Goal: Find specific page/section: Find specific page/section

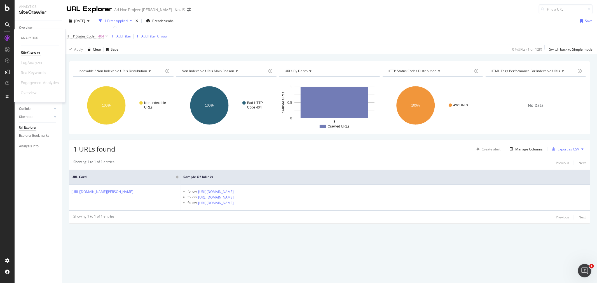
click at [29, 51] on div "SiteCrawler" at bounding box center [31, 53] width 20 height 6
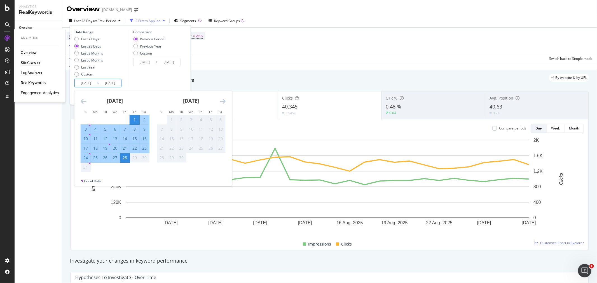
click at [32, 61] on div "SiteCrawler" at bounding box center [31, 63] width 20 height 6
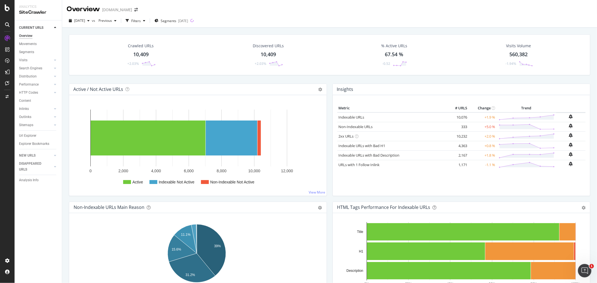
click at [27, 137] on div "Url Explorer" at bounding box center [27, 136] width 17 height 6
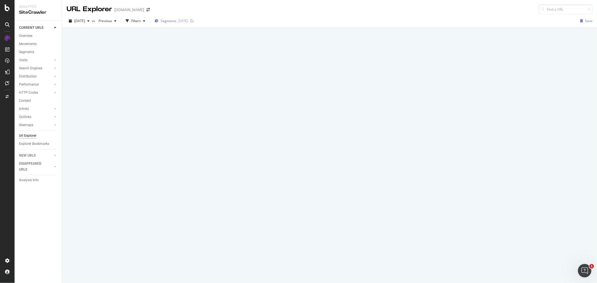
click at [188, 21] on div "Segments [DATE]" at bounding box center [171, 20] width 34 height 5
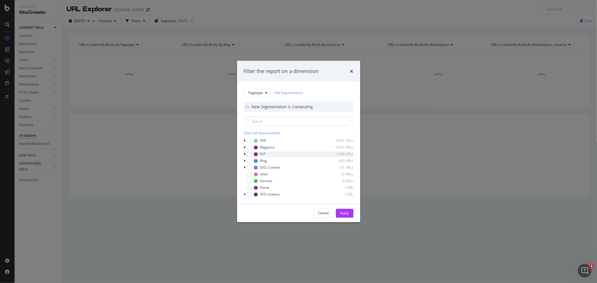
click at [244, 153] on icon "modal" at bounding box center [245, 154] width 2 height 3
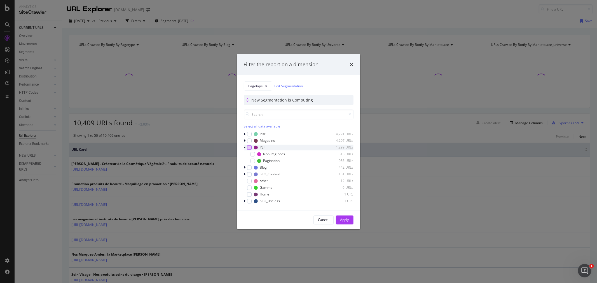
click at [248, 148] on div "modal" at bounding box center [249, 147] width 4 height 4
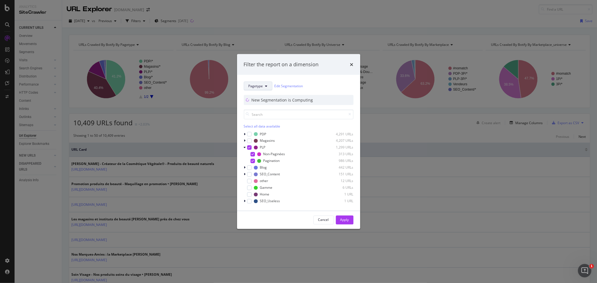
click at [265, 87] on icon "modal" at bounding box center [266, 85] width 2 height 3
click at [261, 125] on span "Universe" at bounding box center [266, 126] width 36 height 5
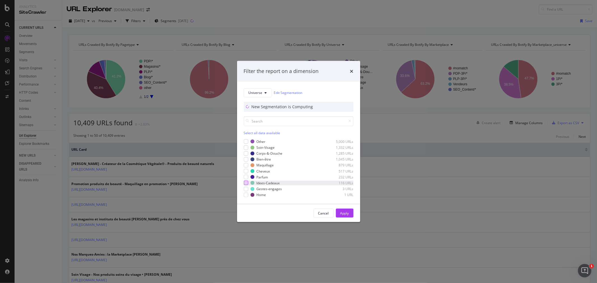
click at [244, 184] on div "modal" at bounding box center [246, 183] width 4 height 4
click at [344, 214] on div "Apply" at bounding box center [344, 213] width 9 height 5
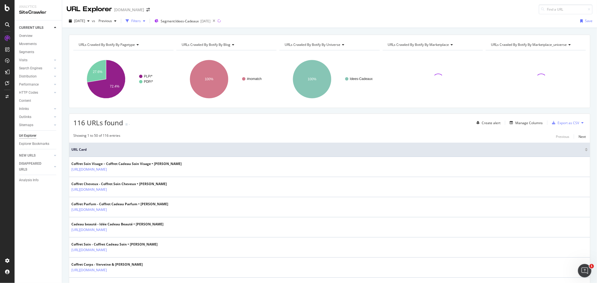
click at [141, 23] on div "Filters" at bounding box center [136, 20] width 10 height 5
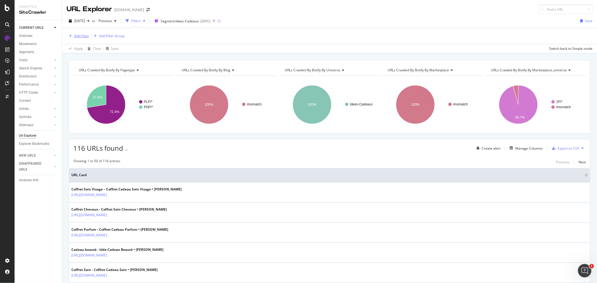
click at [83, 34] on div "Add Filter" at bounding box center [81, 36] width 15 height 5
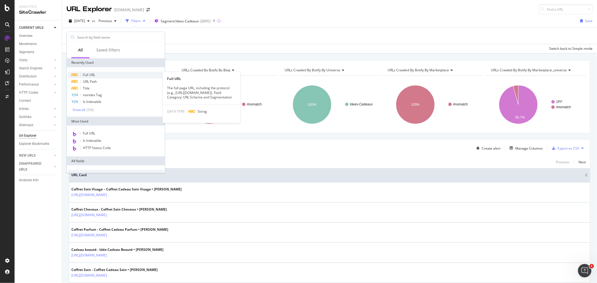
click at [92, 74] on span "Full URL" at bounding box center [89, 74] width 12 height 5
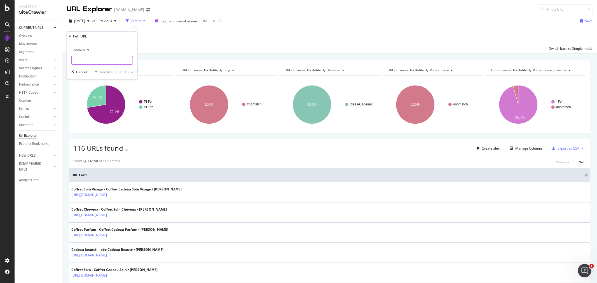
click at [89, 61] on input "text" at bounding box center [102, 60] width 61 height 9
type input "/c/"
click at [128, 74] on button "Apply" at bounding box center [125, 72] width 16 height 6
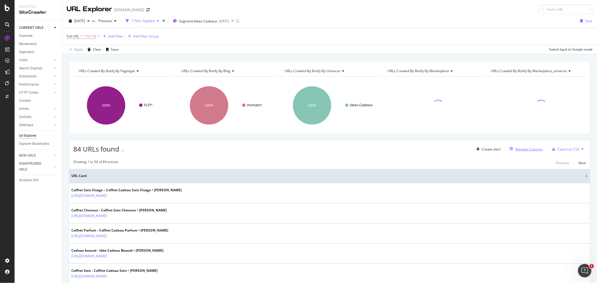
click at [527, 149] on div "Manage Columns" at bounding box center [528, 149] width 27 height 5
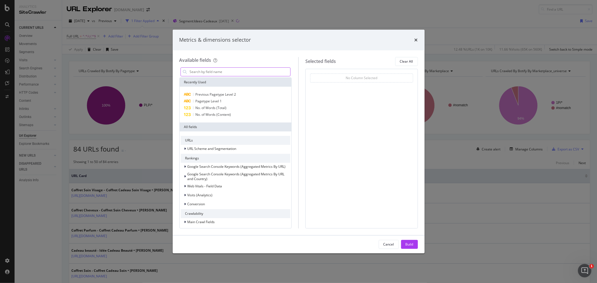
click at [210, 71] on input "modal" at bounding box center [239, 72] width 101 height 8
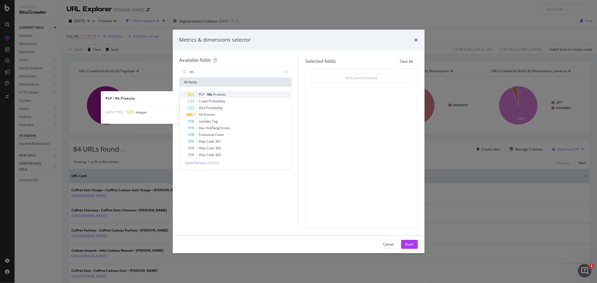
type input "nb"
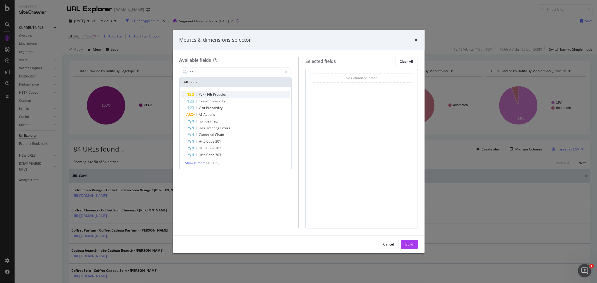
click at [212, 96] on span "Nb" at bounding box center [210, 94] width 6 height 5
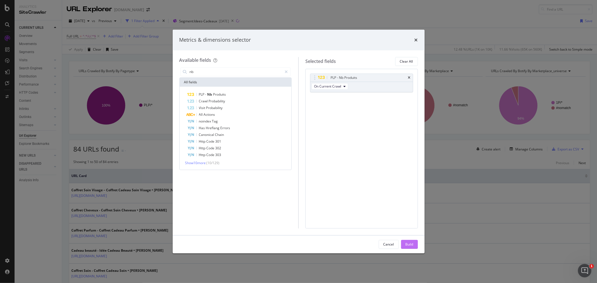
click at [410, 248] on div "Build" at bounding box center [409, 244] width 8 height 8
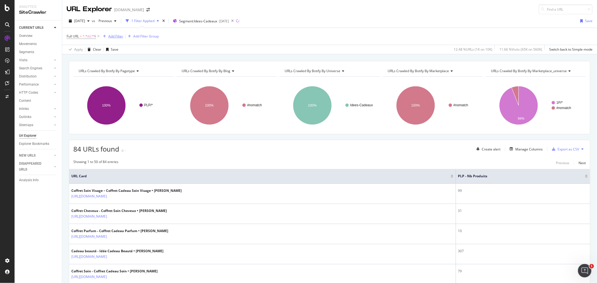
click at [118, 35] on div "Add Filter" at bounding box center [115, 36] width 15 height 5
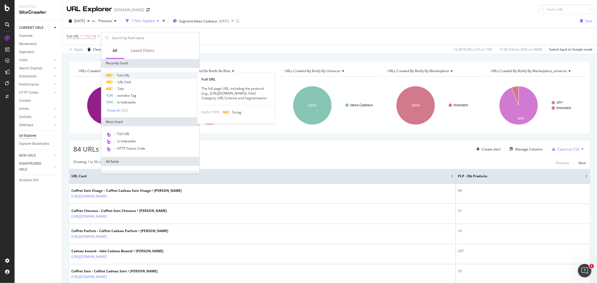
click at [128, 74] on span "Full URL" at bounding box center [123, 75] width 12 height 5
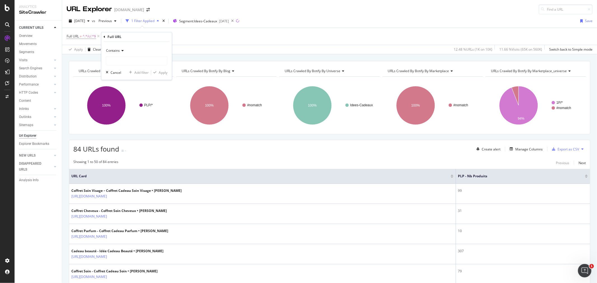
click at [119, 51] on span "Contains" at bounding box center [113, 50] width 14 height 5
click at [124, 113] on span "Doesn't contain" at bounding box center [121, 113] width 24 height 5
click at [118, 61] on input "text" at bounding box center [136, 61] width 61 height 9
type input "currentPage"
click at [162, 74] on div "Apply" at bounding box center [163, 72] width 9 height 5
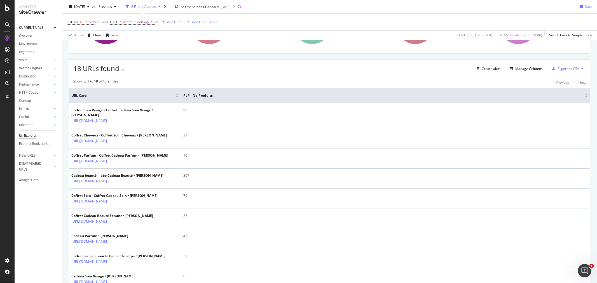
scroll to position [50, 0]
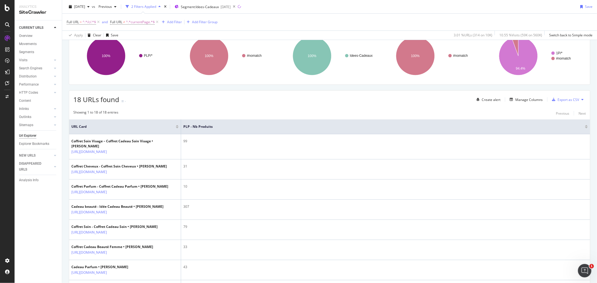
click at [585, 128] on div at bounding box center [586, 127] width 3 height 1
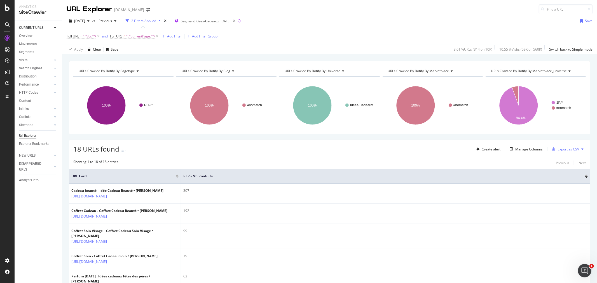
click at [585, 178] on div at bounding box center [586, 177] width 3 height 1
click at [585, 176] on div at bounding box center [586, 175] width 3 height 1
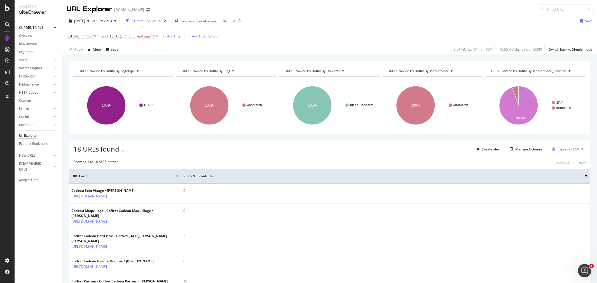
scroll to position [62, 0]
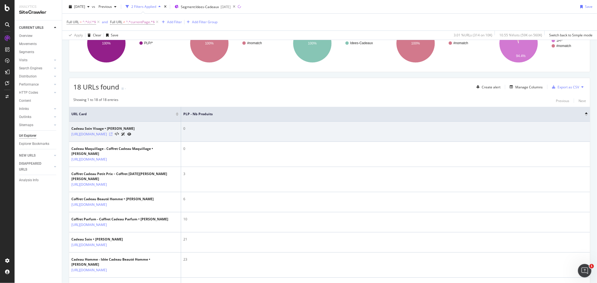
click at [112, 136] on icon at bounding box center [110, 134] width 3 height 3
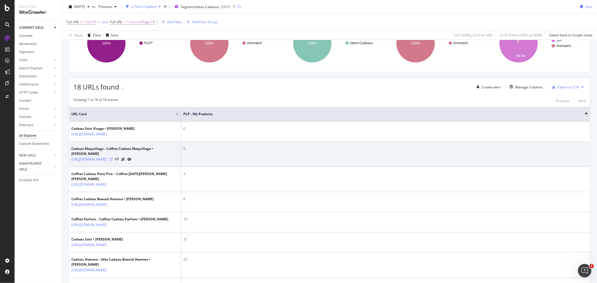
click at [112, 161] on icon at bounding box center [110, 159] width 3 height 3
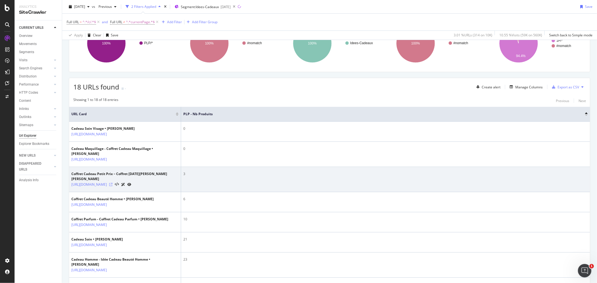
click at [112, 186] on icon at bounding box center [110, 184] width 3 height 3
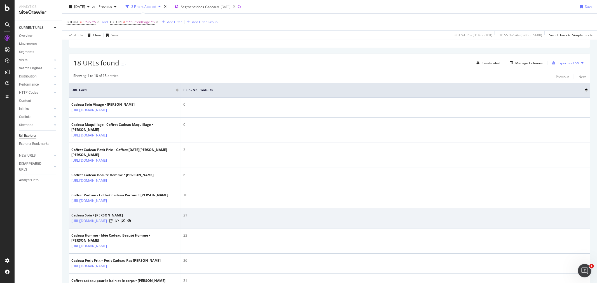
scroll to position [124, 0]
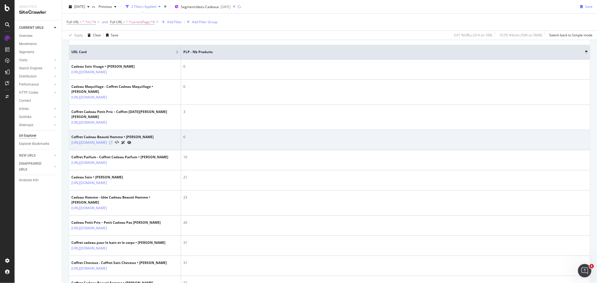
click at [112, 144] on icon at bounding box center [110, 142] width 3 height 3
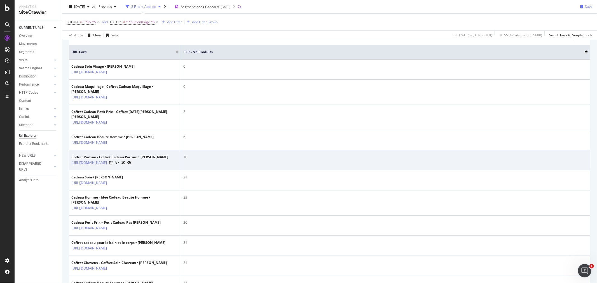
scroll to position [155, 0]
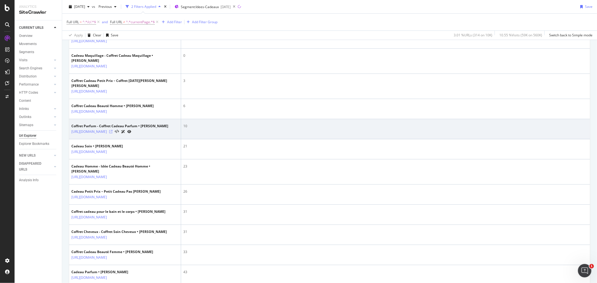
click at [112, 133] on icon at bounding box center [110, 131] width 3 height 3
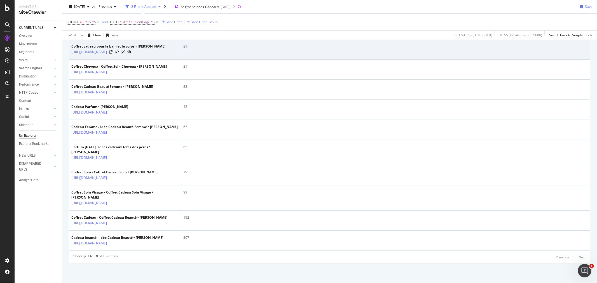
scroll to position [392, 0]
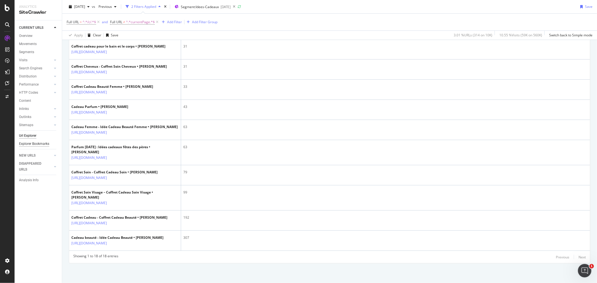
click at [30, 144] on div "Explorer Bookmarks" at bounding box center [34, 144] width 30 height 6
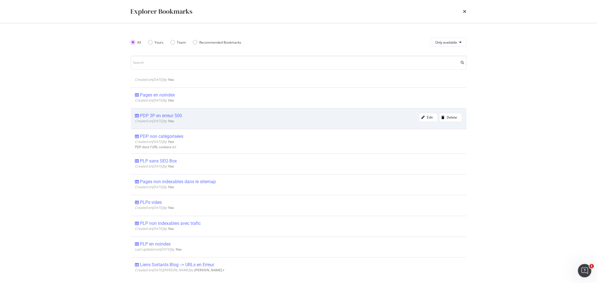
scroll to position [93, 0]
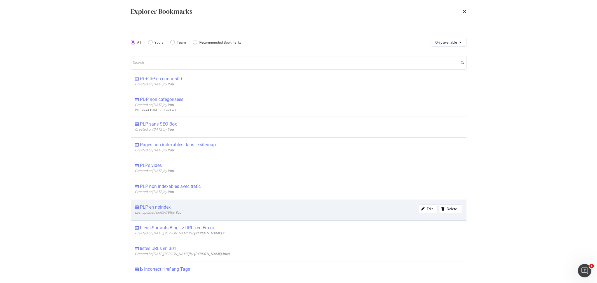
click at [162, 206] on div "PLP en noindex" at bounding box center [155, 208] width 31 height 6
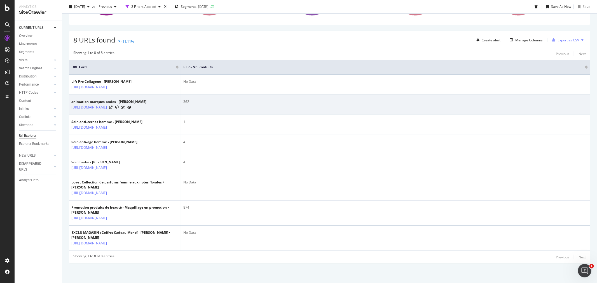
scroll to position [134, 0]
